Goal: Entertainment & Leisure: Consume media (video, audio)

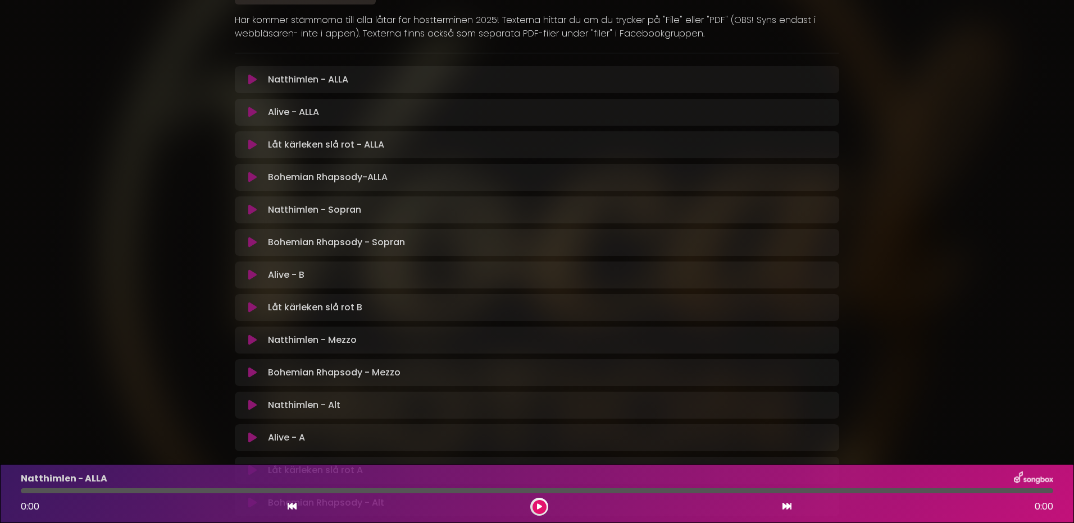
scroll to position [168, 0]
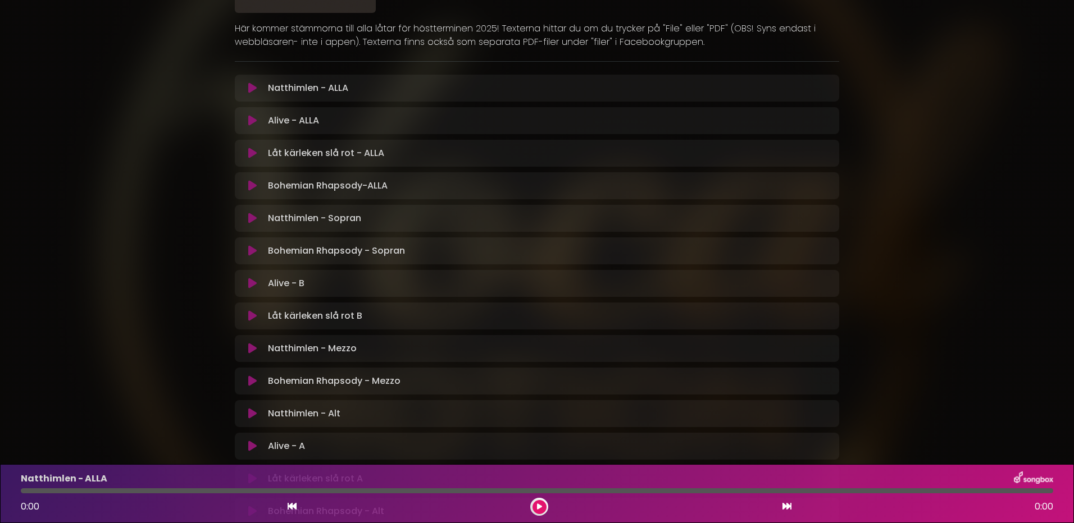
click at [253, 249] on icon at bounding box center [252, 250] width 8 height 11
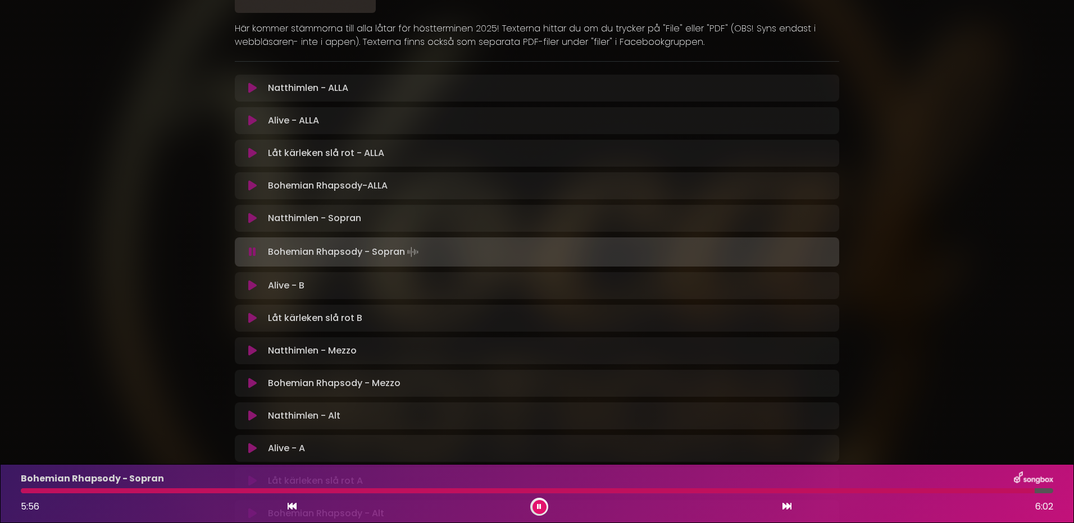
click at [251, 253] on icon at bounding box center [252, 252] width 7 height 11
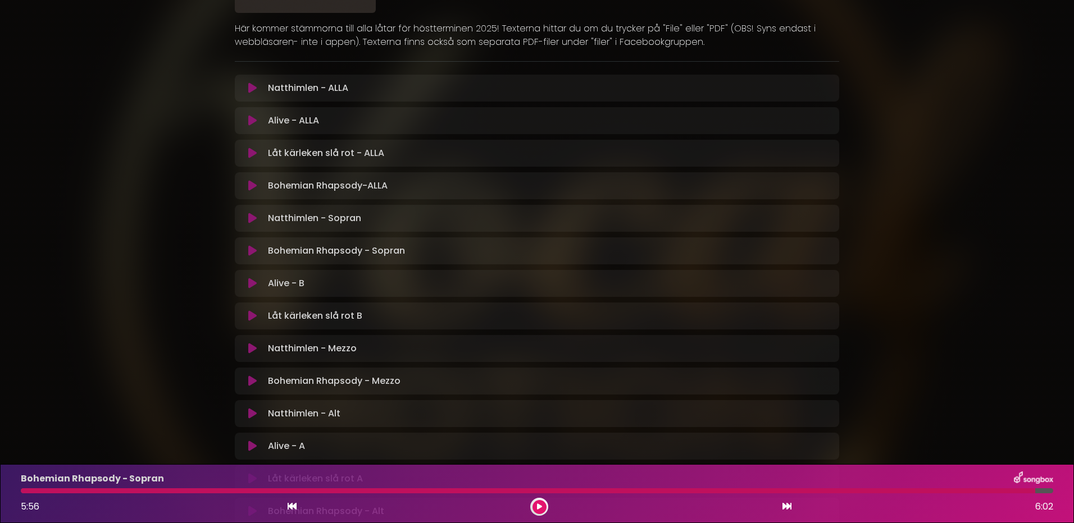
click at [249, 283] on icon at bounding box center [252, 283] width 8 height 11
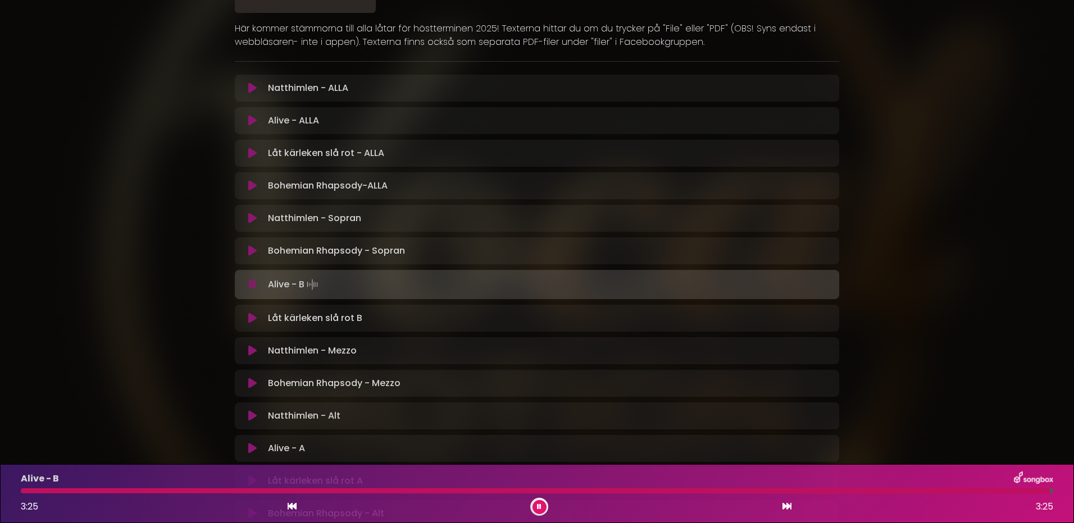
click at [254, 289] on icon at bounding box center [252, 284] width 7 height 11
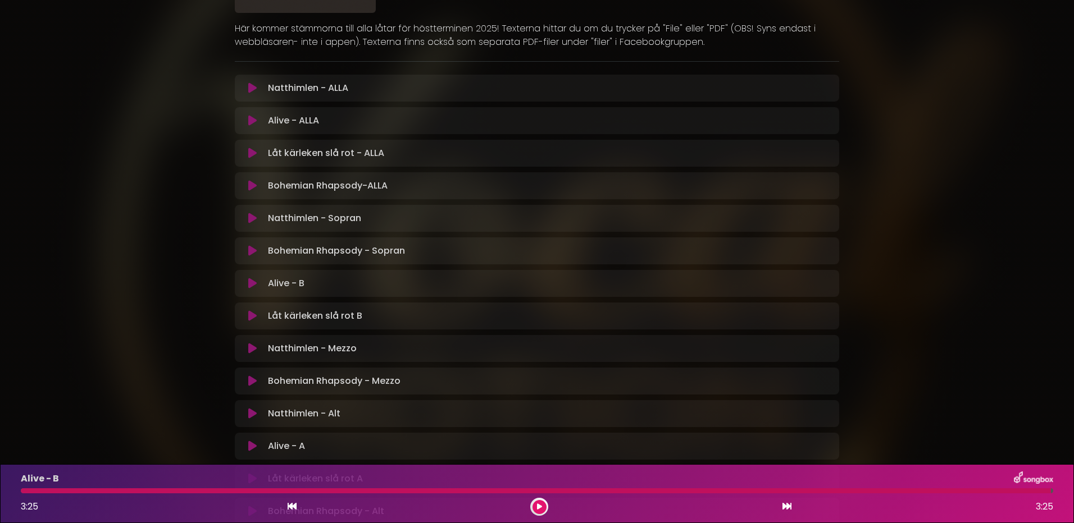
click at [252, 318] on icon at bounding box center [252, 316] width 8 height 11
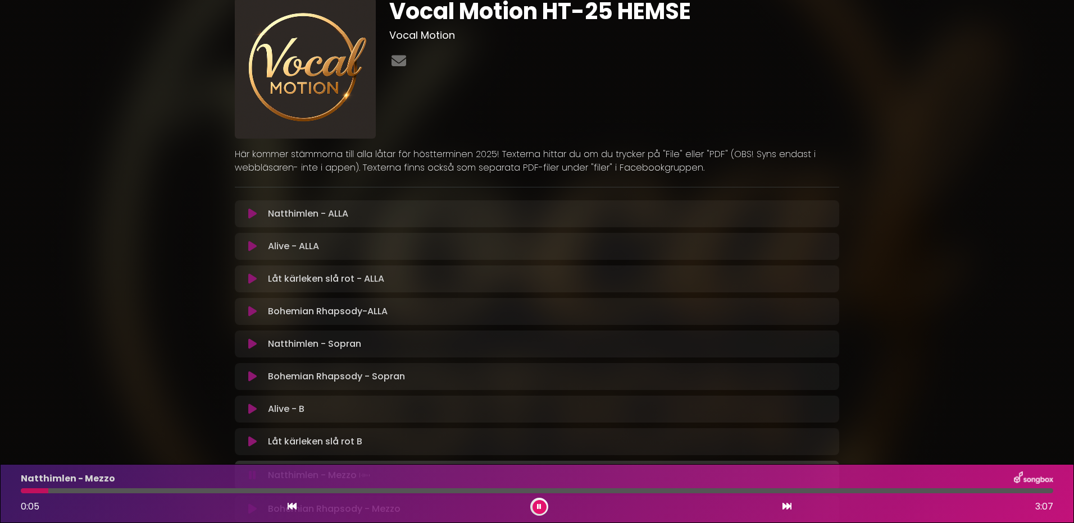
scroll to position [0, 0]
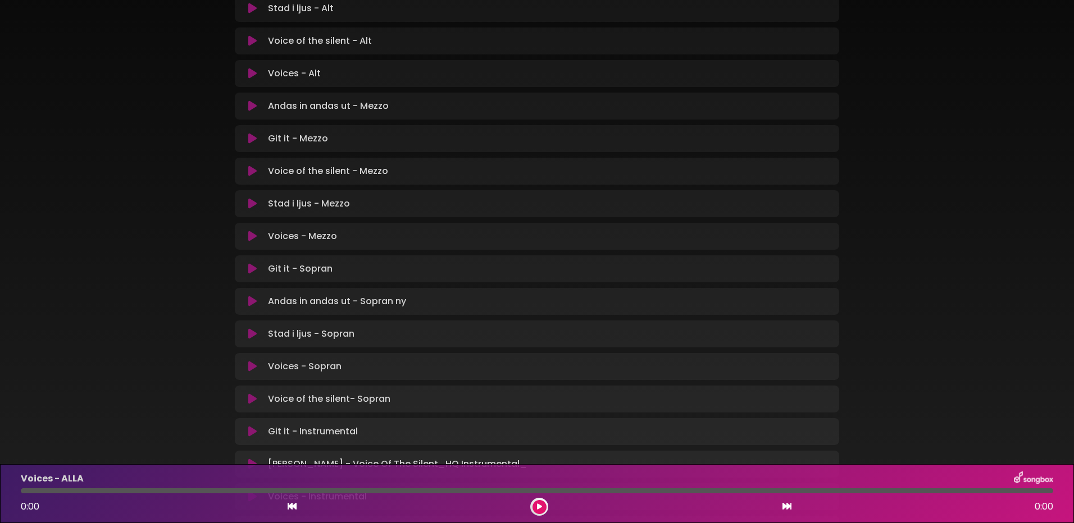
scroll to position [449, 0]
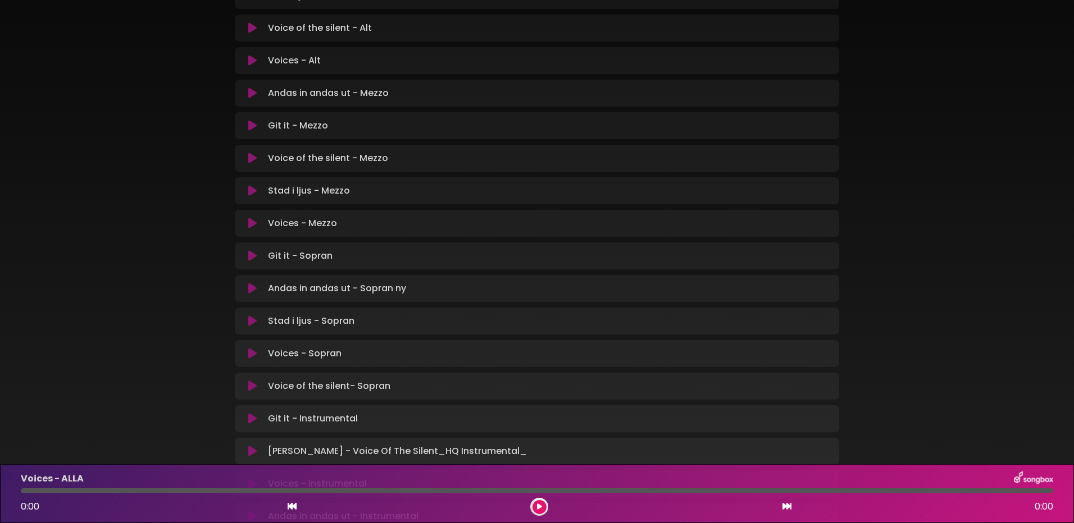
click at [253, 355] on icon at bounding box center [252, 353] width 8 height 11
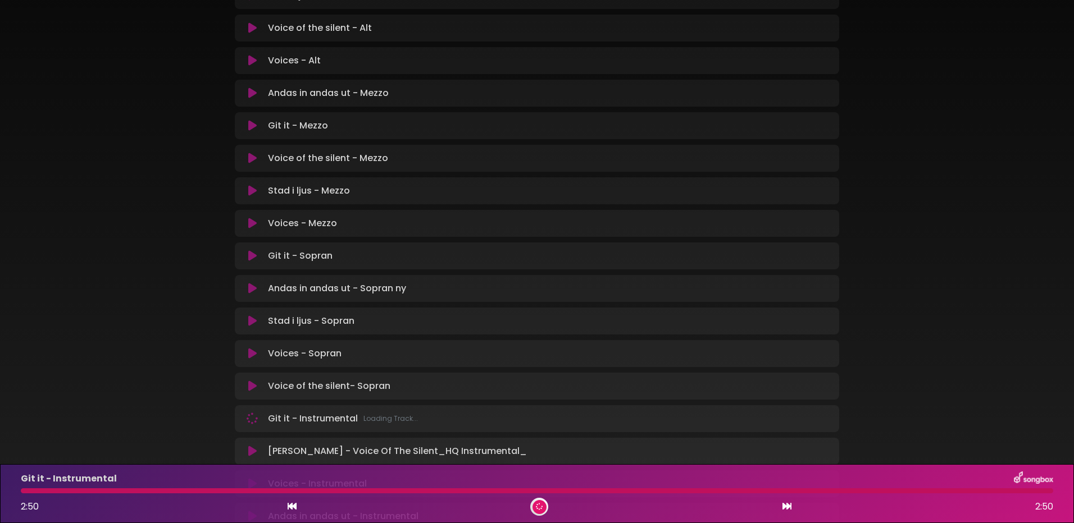
click at [252, 255] on icon at bounding box center [252, 255] width 8 height 11
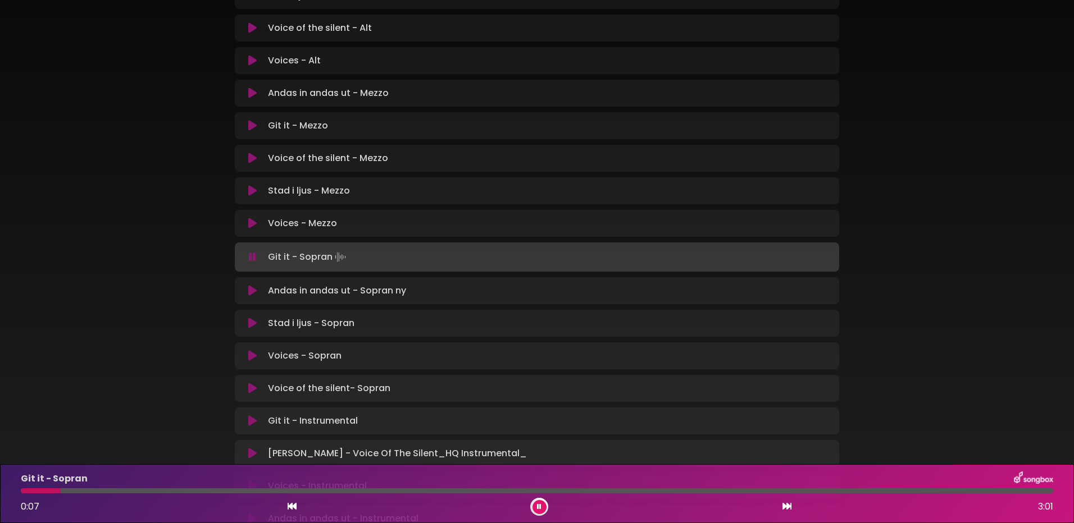
click at [252, 263] on icon at bounding box center [252, 257] width 7 height 11
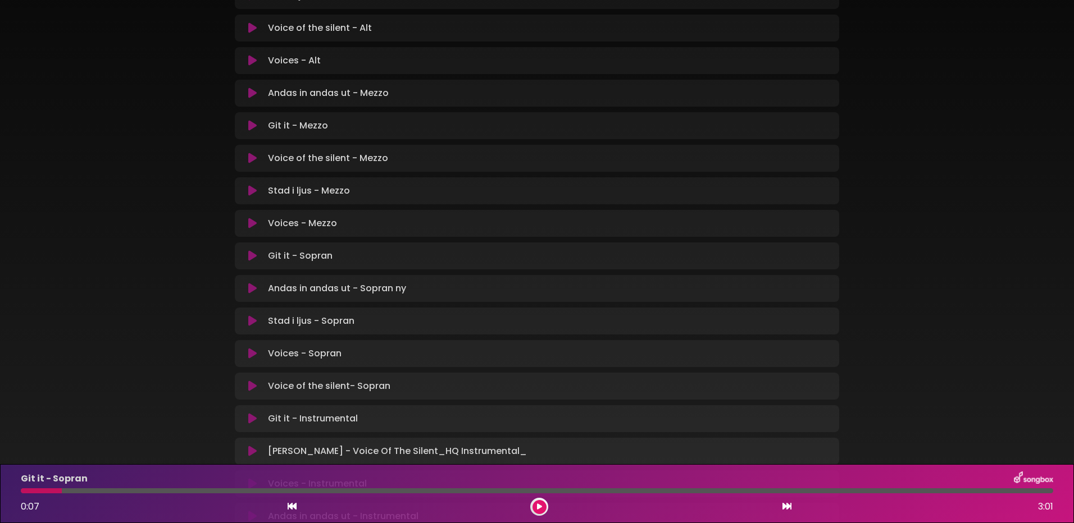
click at [247, 289] on button at bounding box center [252, 288] width 22 height 11
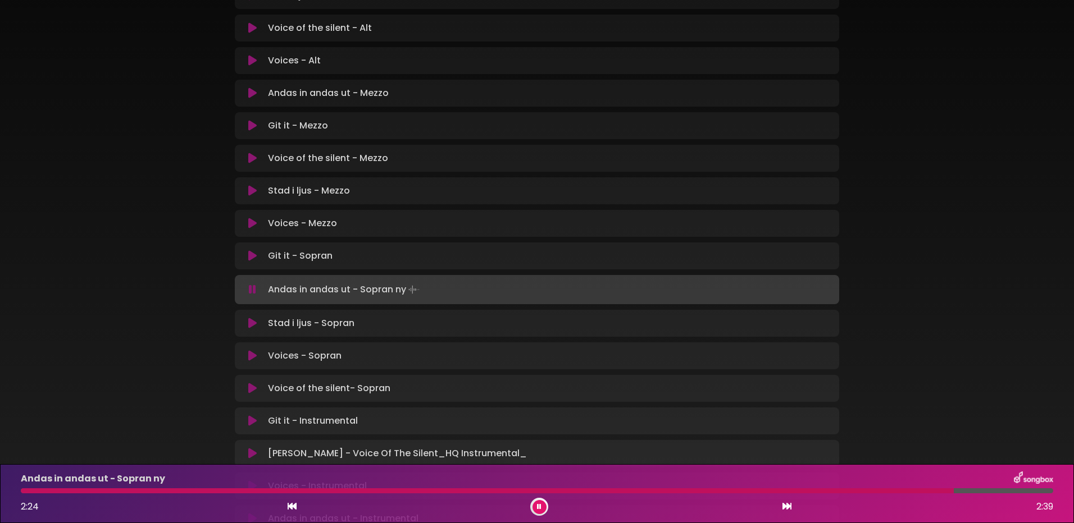
click at [252, 323] on icon at bounding box center [252, 323] width 8 height 11
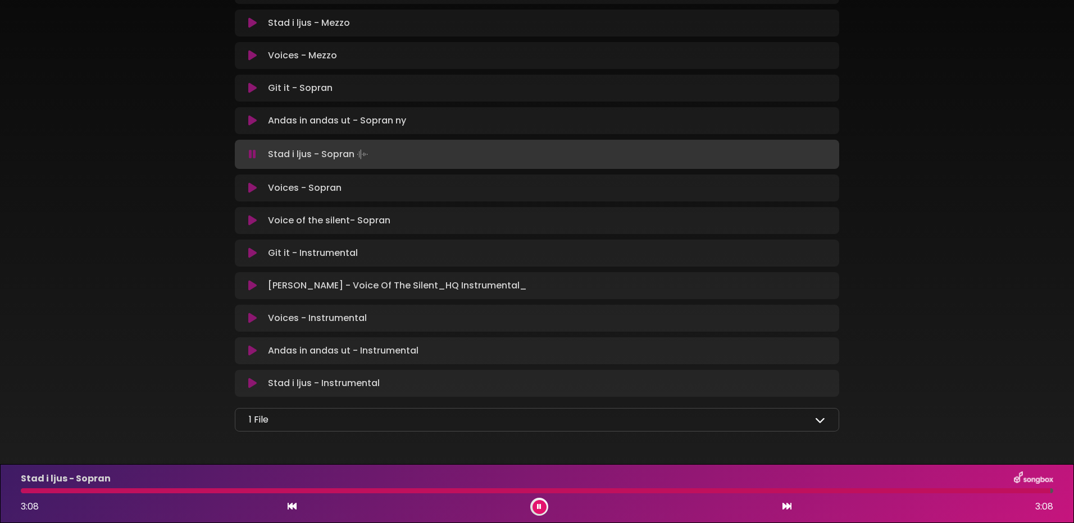
scroll to position [618, 0]
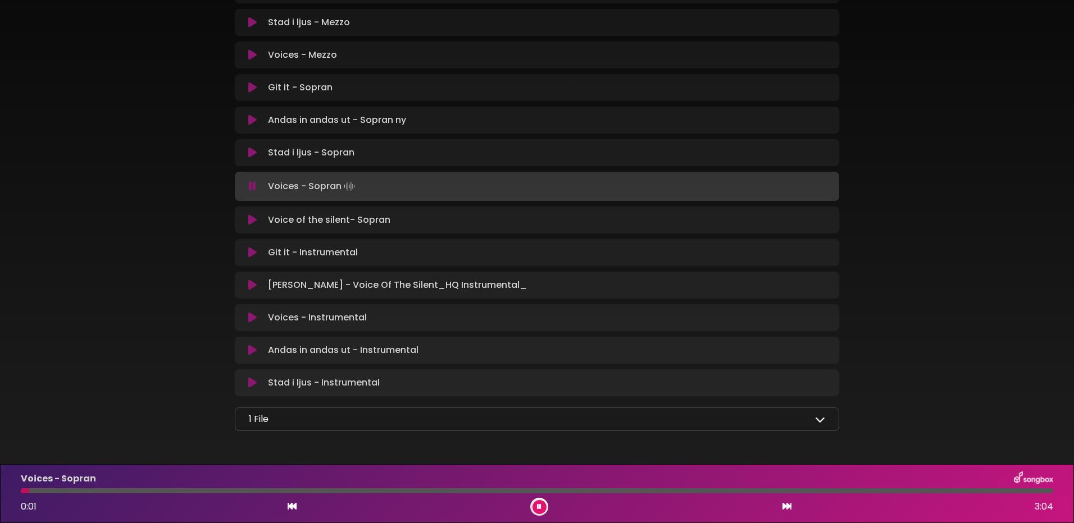
click at [821, 420] on icon at bounding box center [820, 419] width 10 height 10
click at [248, 185] on button at bounding box center [252, 186] width 22 height 11
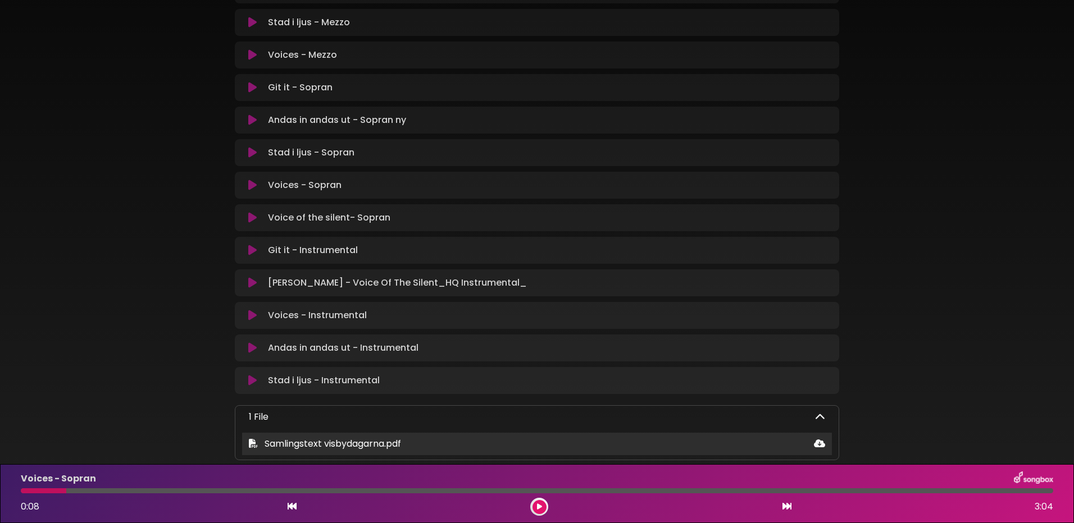
click at [248, 440] on div "Samlingstext visbydagarna.pdf" at bounding box center [537, 443] width 590 height 13
click at [630, 448] on div "Samlingstext visbydagarna.pdf" at bounding box center [537, 443] width 590 height 13
click at [818, 445] on icon at bounding box center [819, 443] width 11 height 9
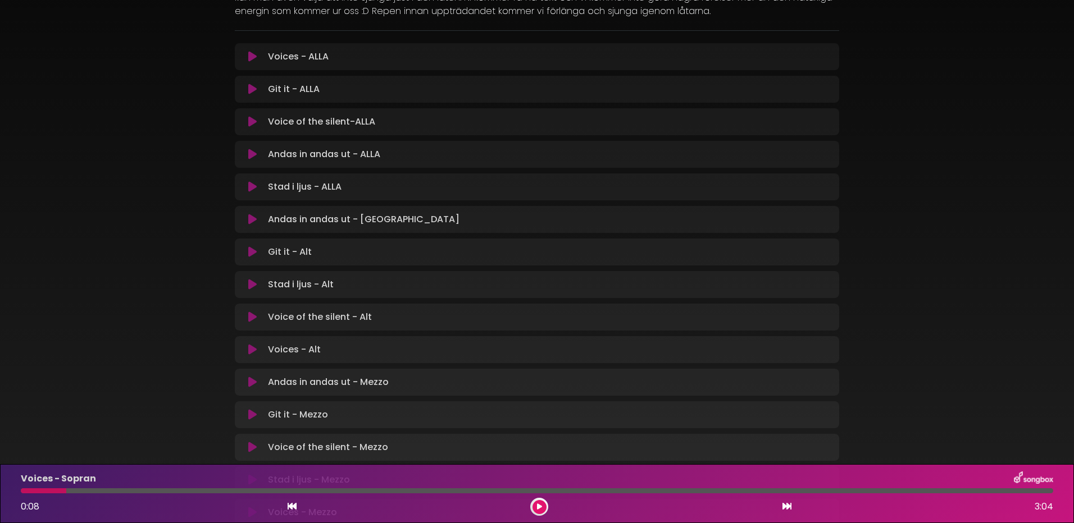
scroll to position [0, 0]
